Goal: Transaction & Acquisition: Purchase product/service

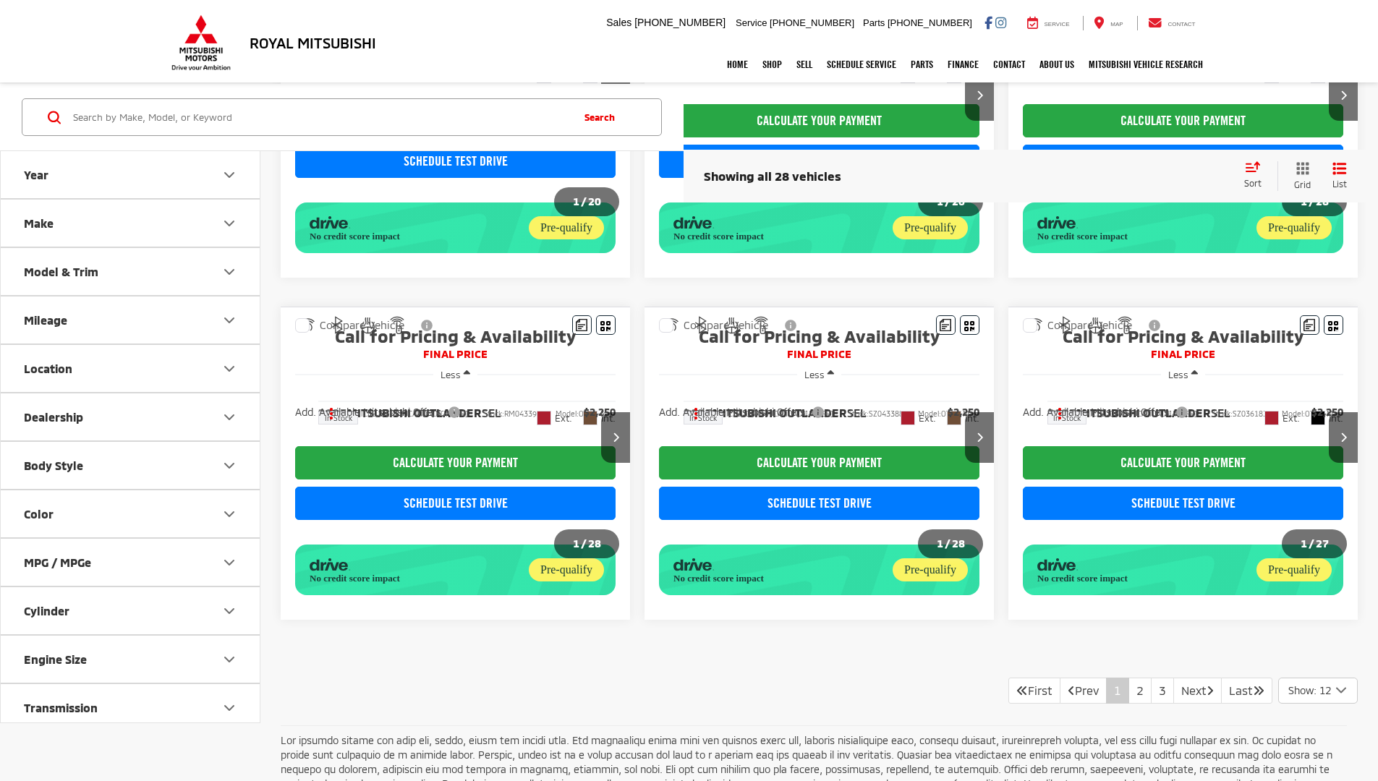
scroll to position [1068, 0]
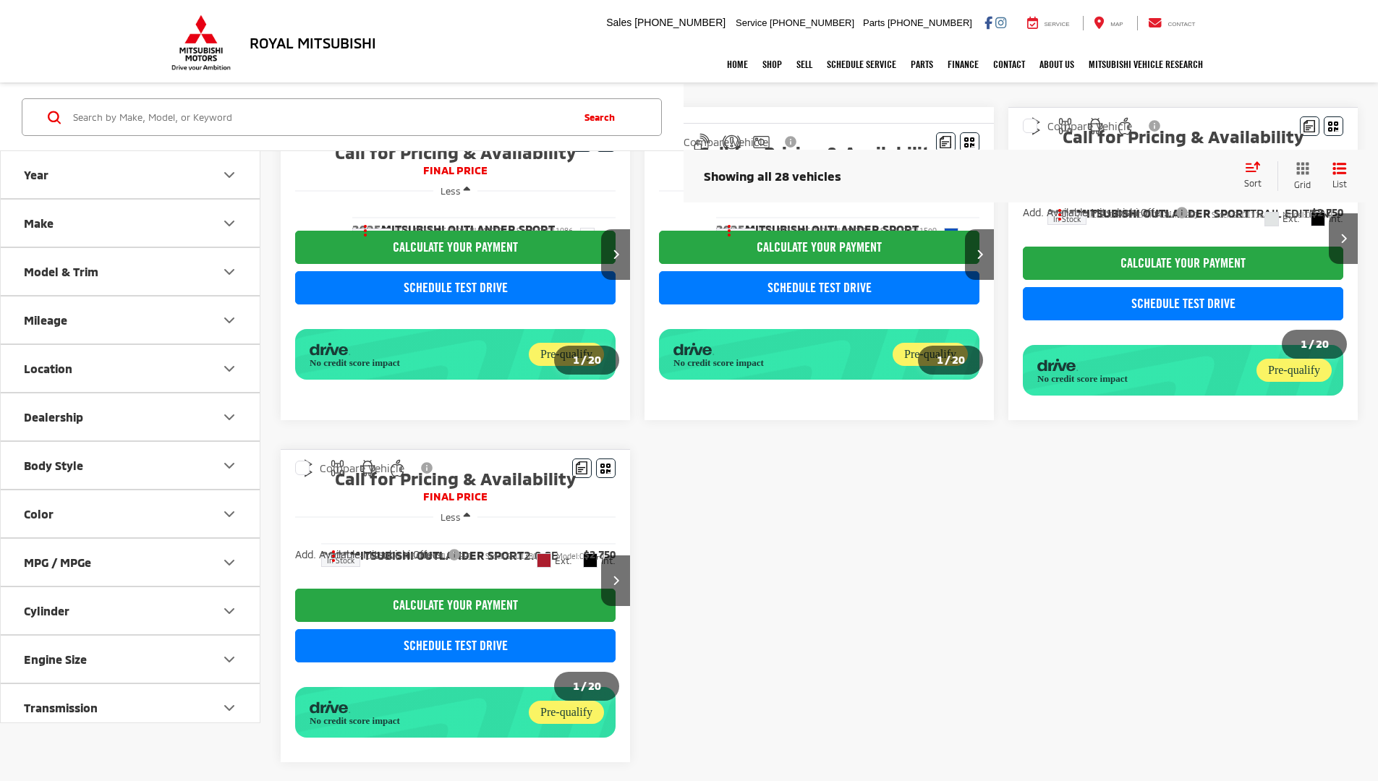
scroll to position [192, 0]
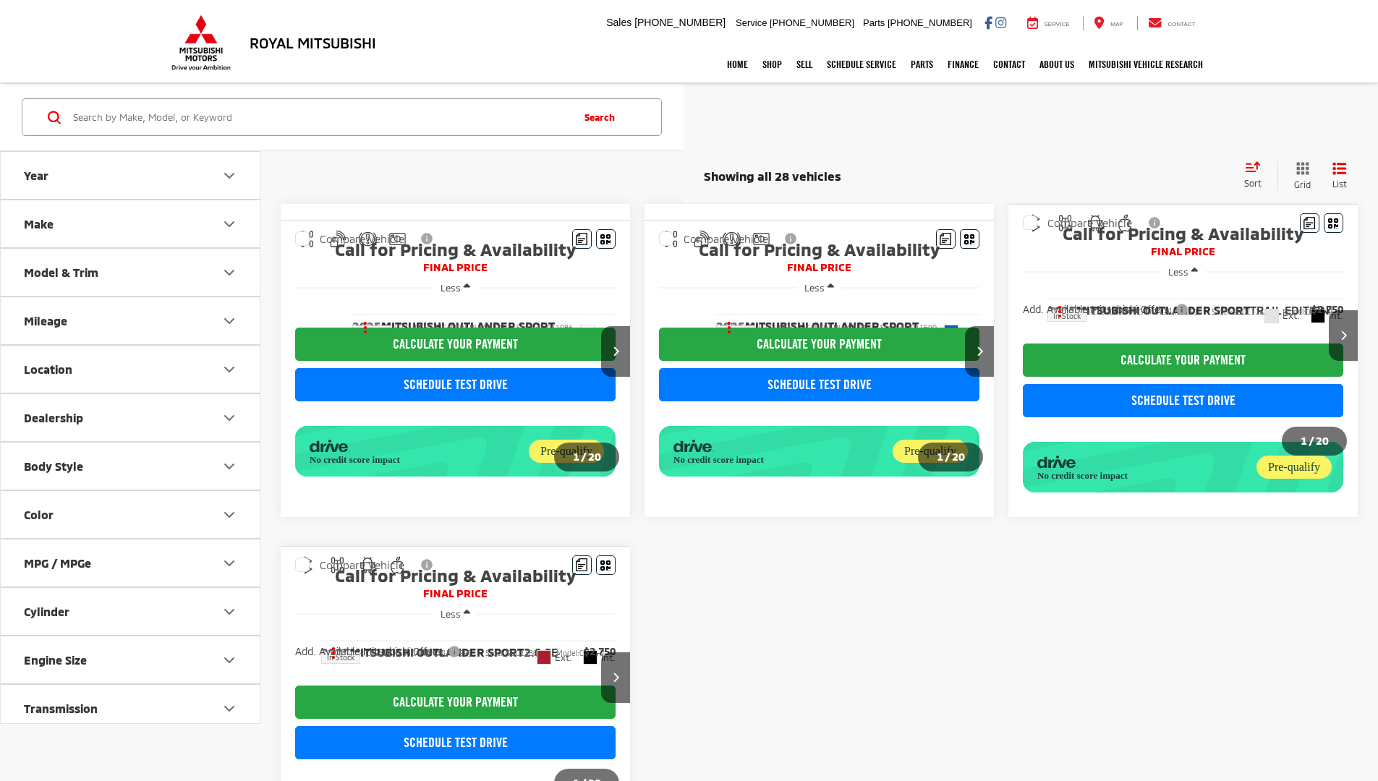
scroll to position [192, 0]
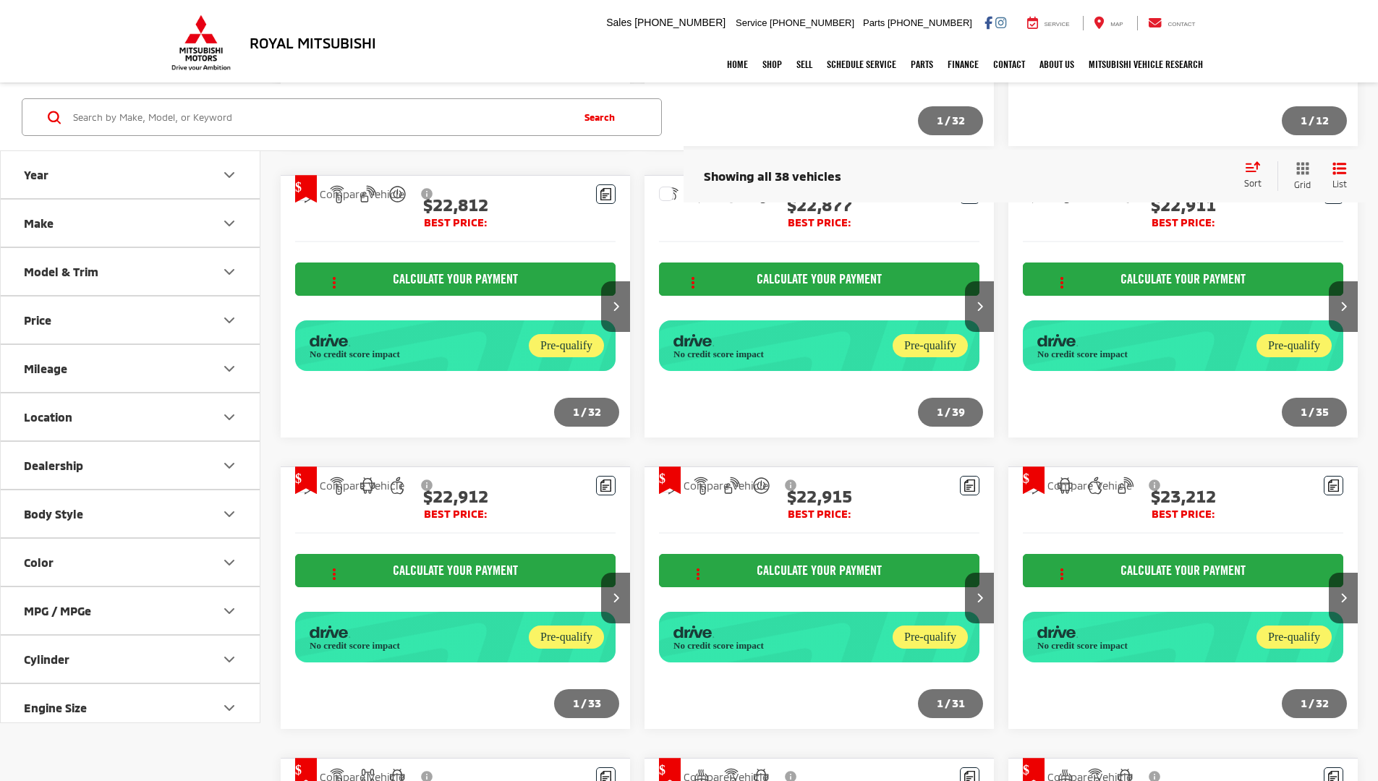
scroll to position [1697, 0]
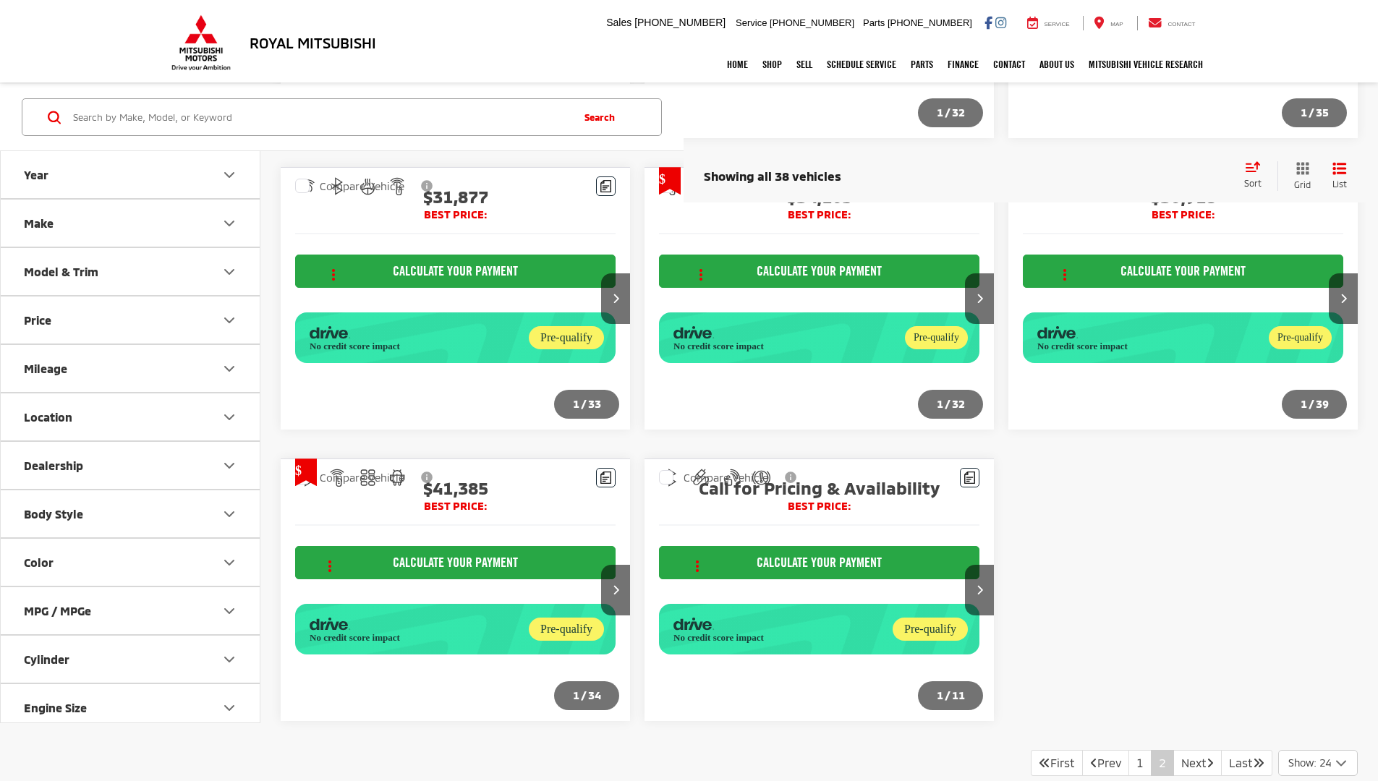
scroll to position [1042, 0]
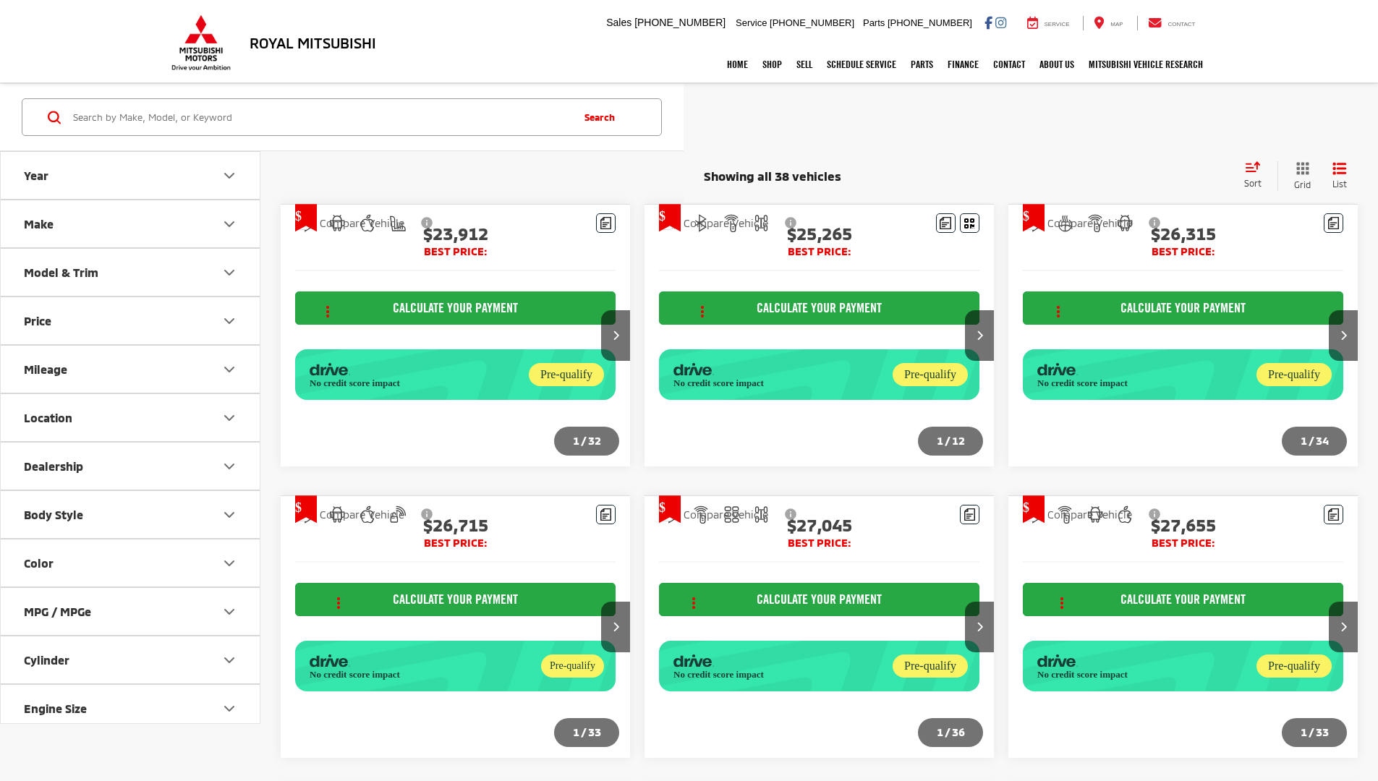
scroll to position [1042, 0]
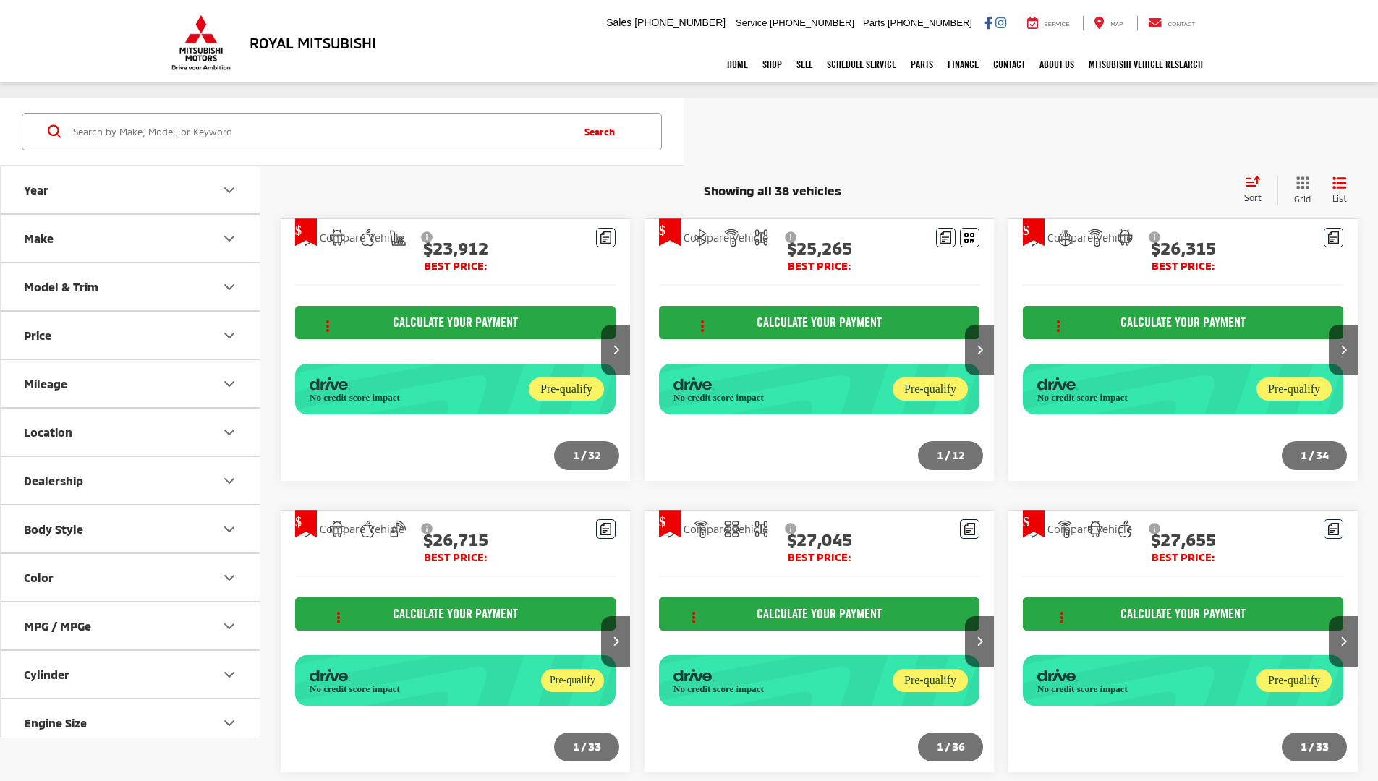
scroll to position [1042, 0]
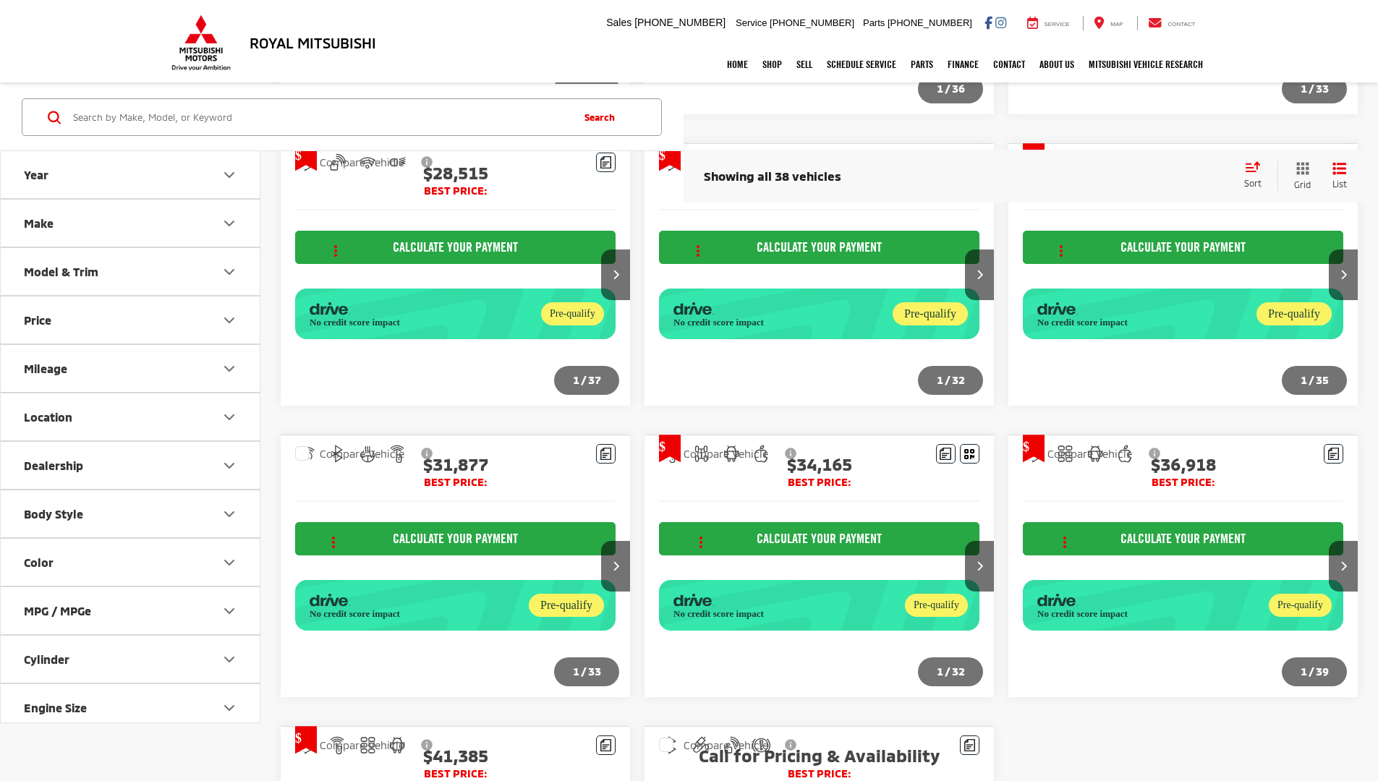
scroll to position [718, 0]
